Goal: Find specific page/section: Find specific page/section

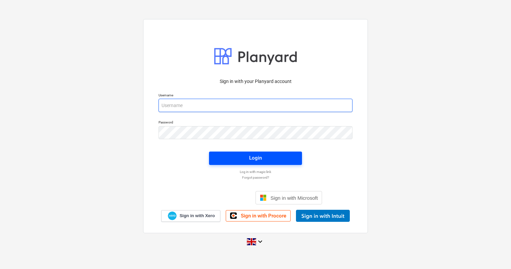
type input "[PERSON_NAME][EMAIL_ADDRESS][DOMAIN_NAME]"
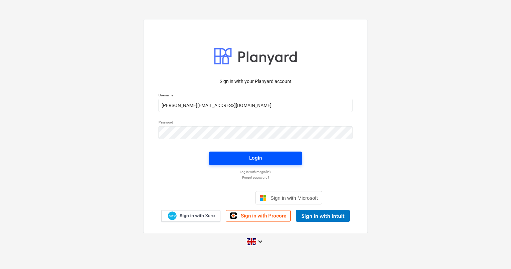
click at [252, 161] on div "Login" at bounding box center [255, 158] width 13 height 9
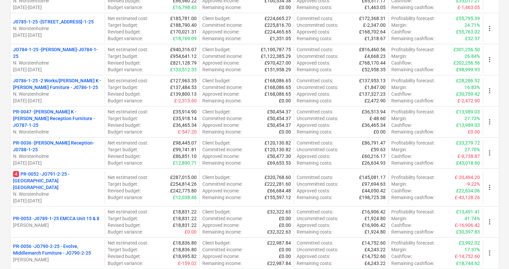
scroll to position [137, 0]
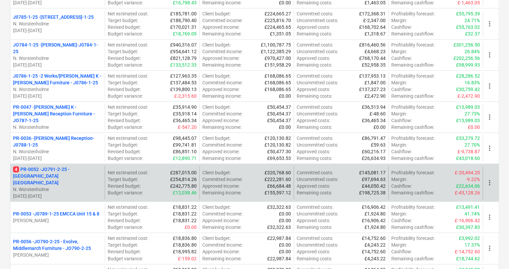
click at [51, 168] on p "4 PR-0052 - JO791-2-25 - [GEOGRAPHIC_DATA] [GEOGRAPHIC_DATA]" at bounding box center [57, 176] width 89 height 20
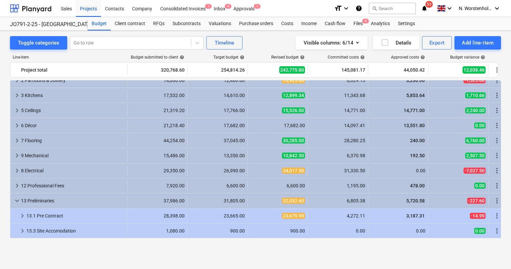
scroll to position [37, 0]
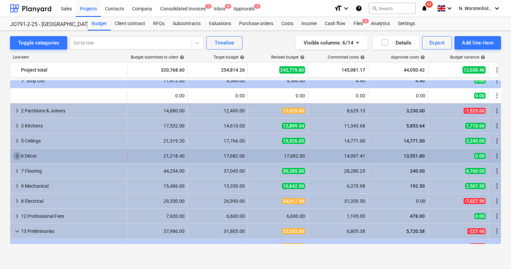
click at [16, 154] on span "keyboard_arrow_right" at bounding box center [17, 156] width 8 height 8
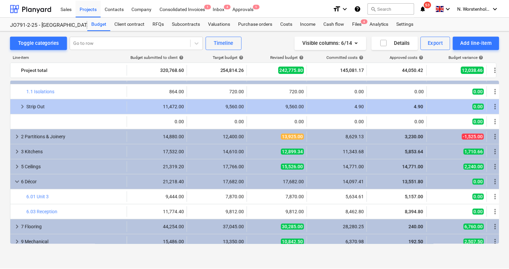
scroll to position [0, 0]
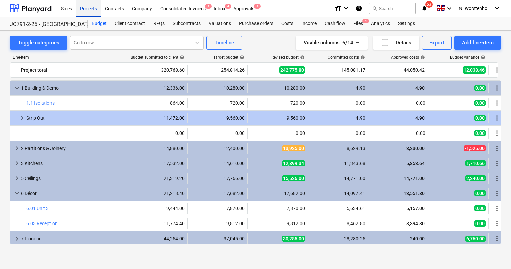
click at [92, 8] on div "Projects" at bounding box center [88, 8] width 25 height 17
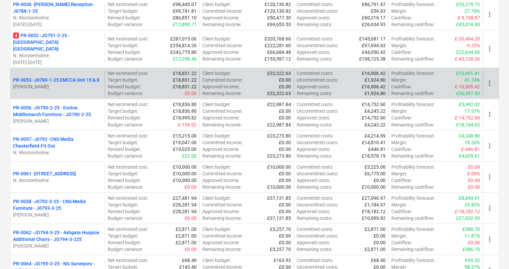
scroll to position [270, 0]
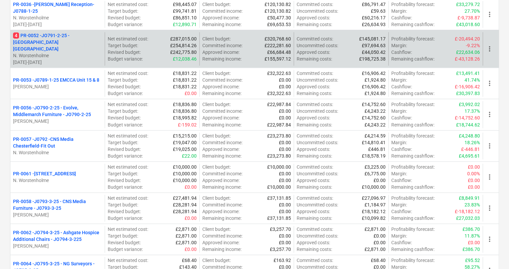
click at [87, 35] on p "4 PR-0052 - JO791-2-25 - [GEOGRAPHIC_DATA] [GEOGRAPHIC_DATA]" at bounding box center [57, 42] width 89 height 20
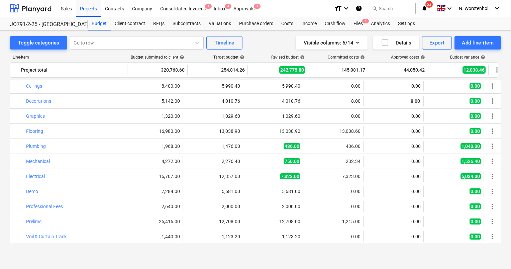
scroll to position [424, 4]
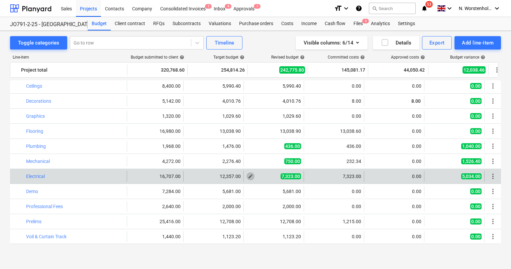
click at [252, 177] on span "edit" at bounding box center [250, 176] width 5 height 5
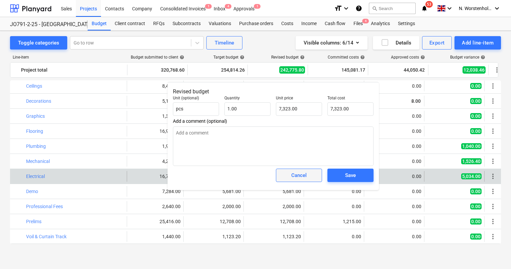
click at [304, 176] on div "Cancel" at bounding box center [299, 175] width 15 height 9
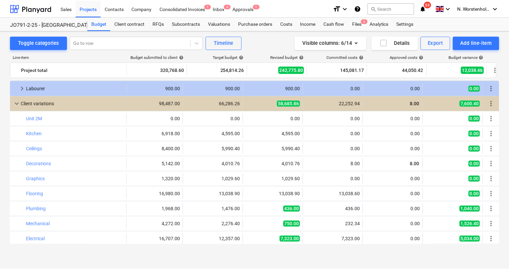
scroll to position [361, 4]
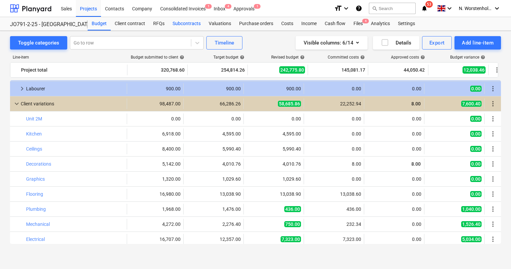
click at [179, 24] on div "Subcontracts" at bounding box center [187, 23] width 36 height 13
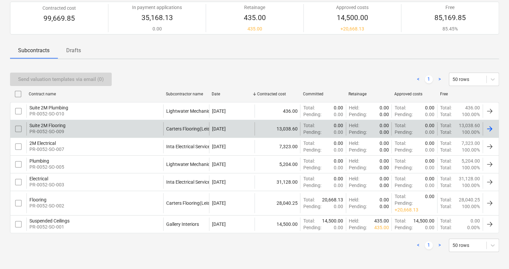
scroll to position [62, 0]
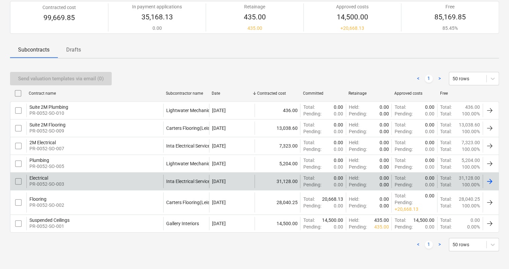
click at [43, 178] on div "Electrical" at bounding box center [46, 177] width 35 height 5
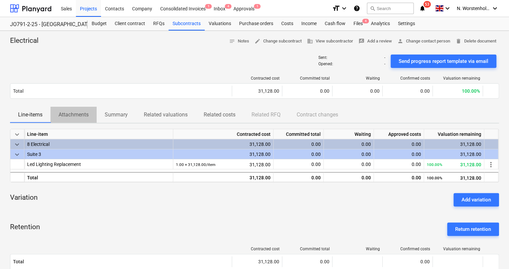
click at [81, 116] on p "Attachments" at bounding box center [74, 115] width 30 height 8
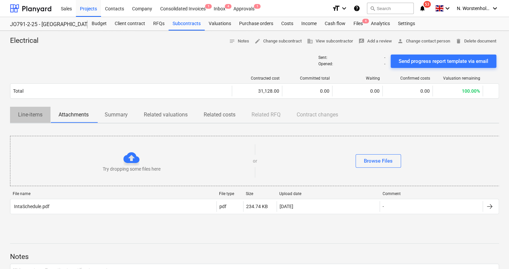
click at [31, 116] on p "Line-items" at bounding box center [30, 115] width 24 height 8
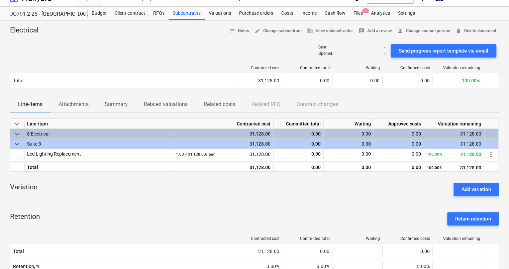
scroll to position [4, 0]
